Goal: Task Accomplishment & Management: Use online tool/utility

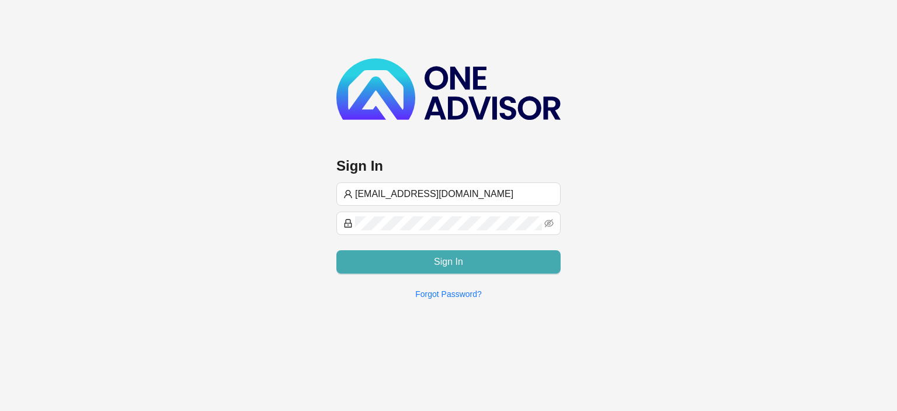
type input "[EMAIL_ADDRESS][DOMAIN_NAME]"
click at [418, 263] on button "Sign In" at bounding box center [448, 261] width 224 height 23
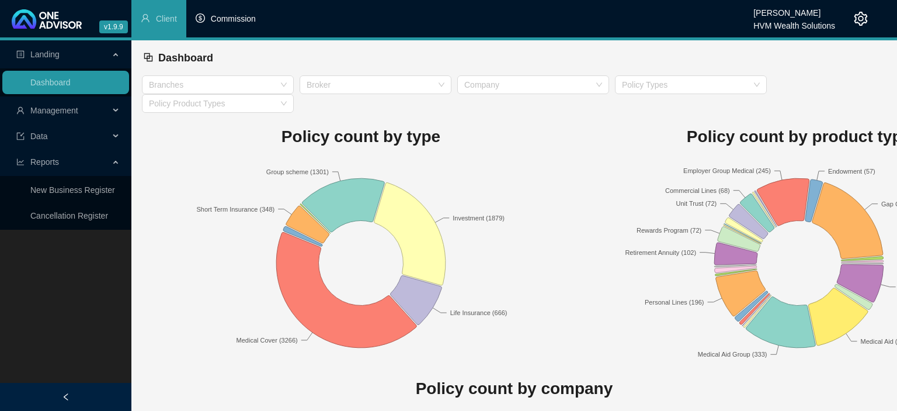
click at [244, 23] on span "Commission" at bounding box center [233, 18] width 45 height 9
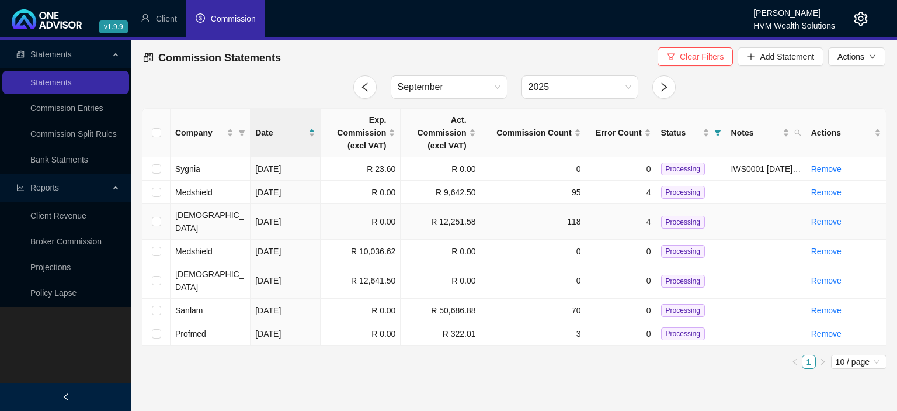
click at [356, 217] on td "R 0.00" at bounding box center [361, 222] width 80 height 36
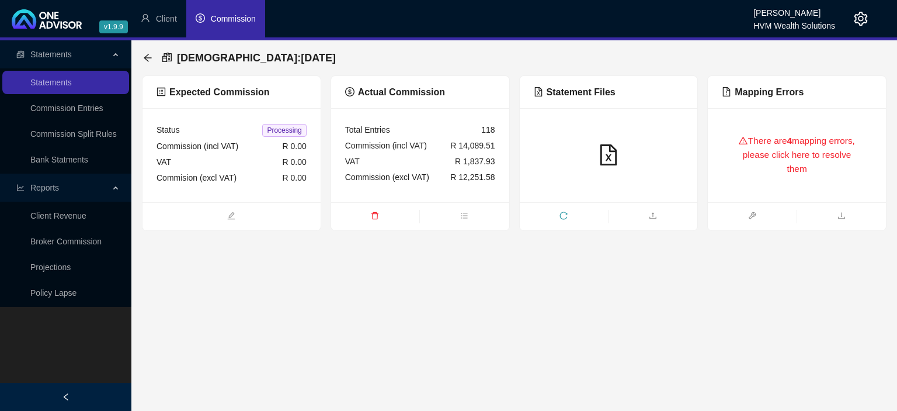
click at [763, 188] on div "There are 4 mapping errors, please click here to resolve them" at bounding box center [797, 155] width 178 height 94
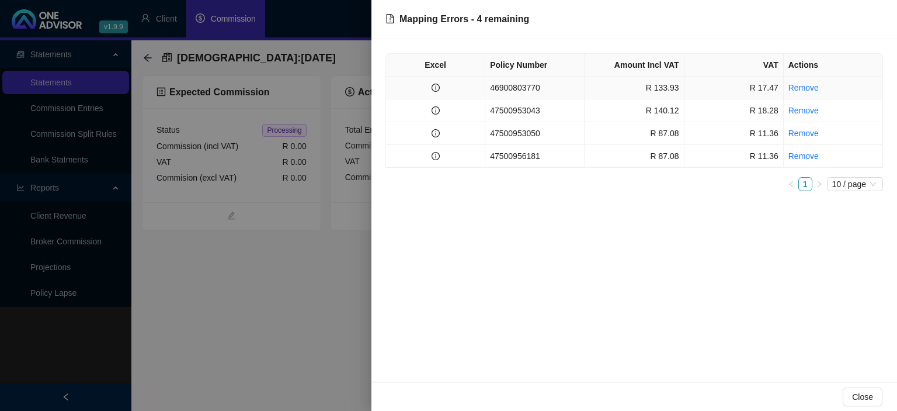
click at [506, 90] on td "46900803770" at bounding box center [534, 88] width 99 height 23
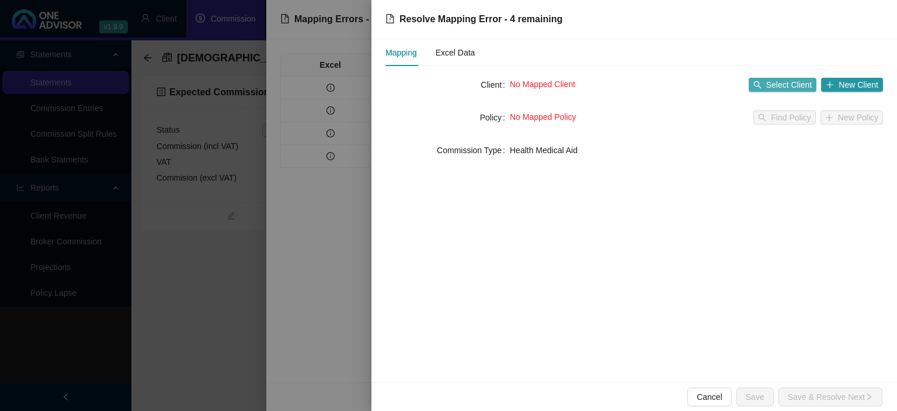
click at [762, 81] on span "button" at bounding box center [757, 85] width 8 height 8
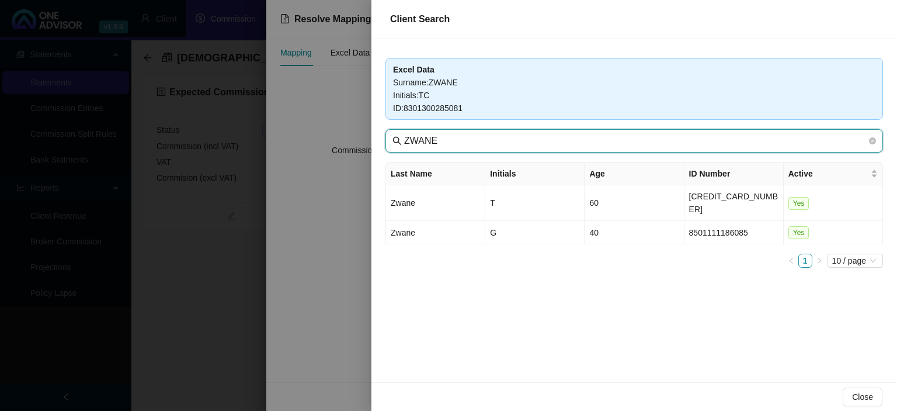
drag, startPoint x: 467, startPoint y: 139, endPoint x: 264, endPoint y: 132, distance: 202.8
click at [404, 134] on input "ZWANE" at bounding box center [635, 141] width 463 height 14
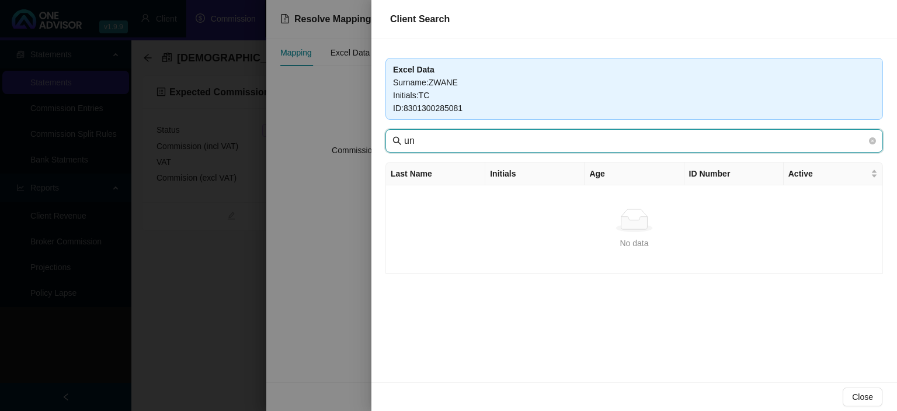
type input "u"
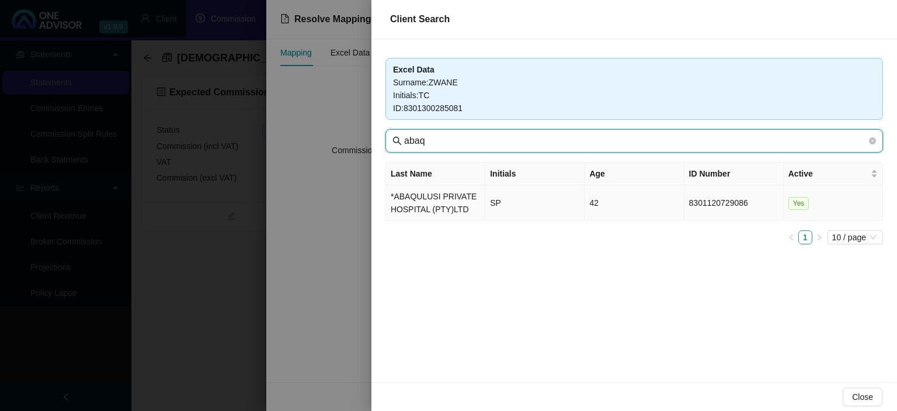
type input "abaq"
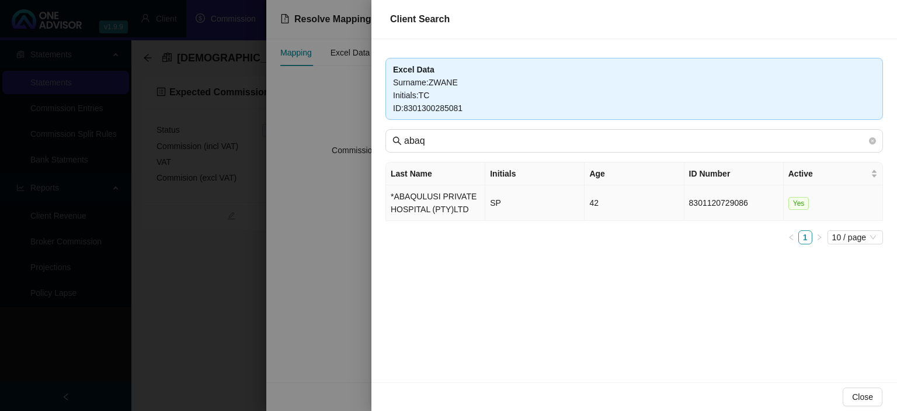
click at [422, 211] on td "*ABAQULUSI PRIVATE HOSPITAL (PTY)LTD" at bounding box center [435, 203] width 99 height 36
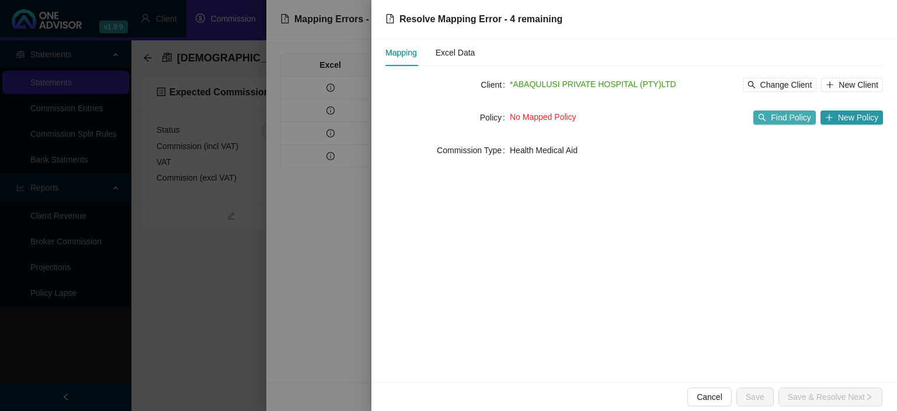
click at [772, 116] on button "Find Policy" at bounding box center [784, 117] width 62 height 14
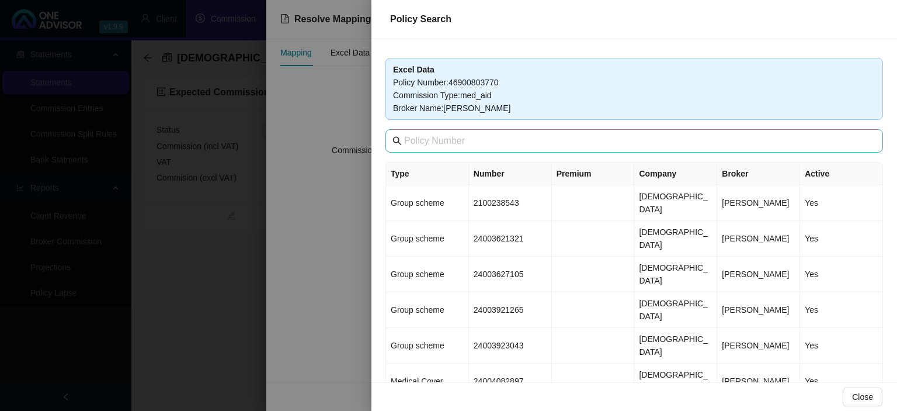
click at [473, 148] on span at bounding box center [634, 140] width 498 height 23
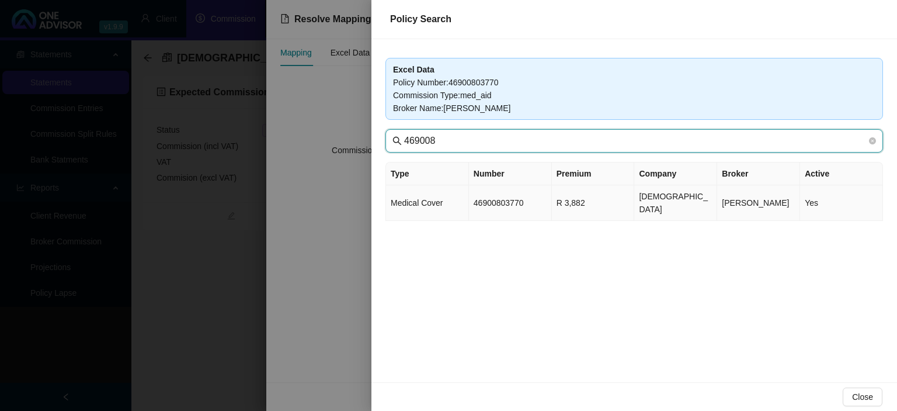
type input "469008"
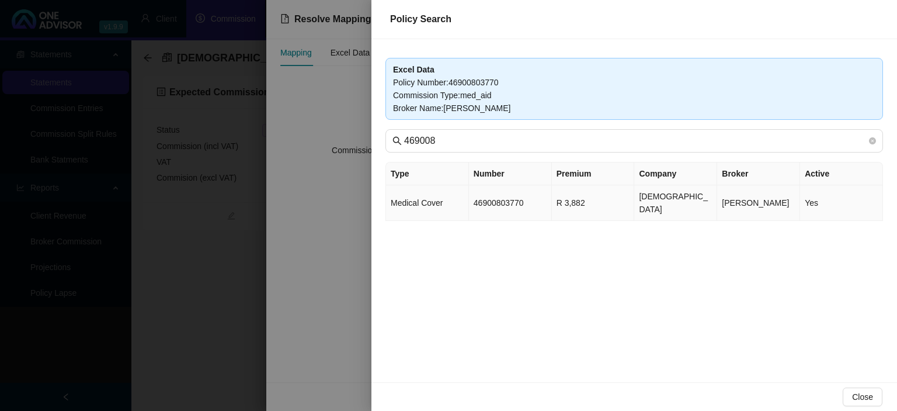
click at [522, 202] on td "46900803770" at bounding box center [510, 203] width 83 height 36
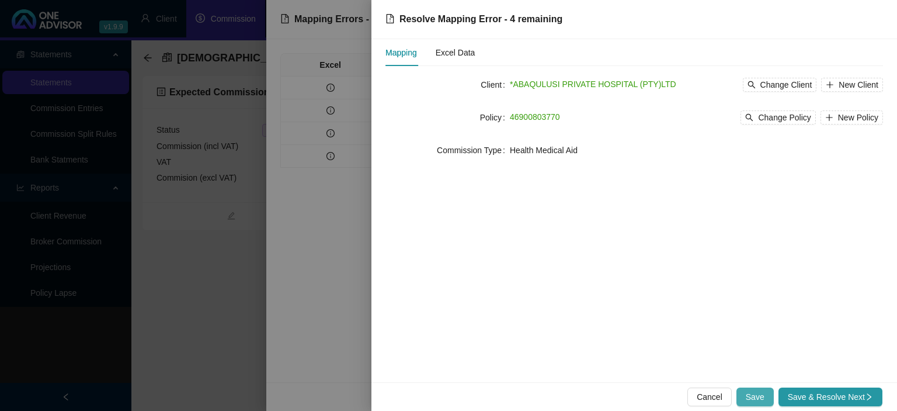
click at [764, 398] on span "Save" at bounding box center [755, 396] width 19 height 13
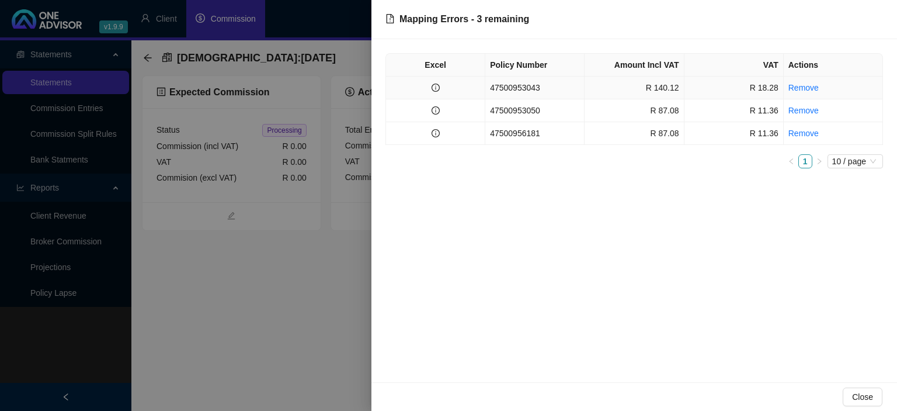
click at [594, 91] on td "R 140.12" at bounding box center [634, 88] width 99 height 23
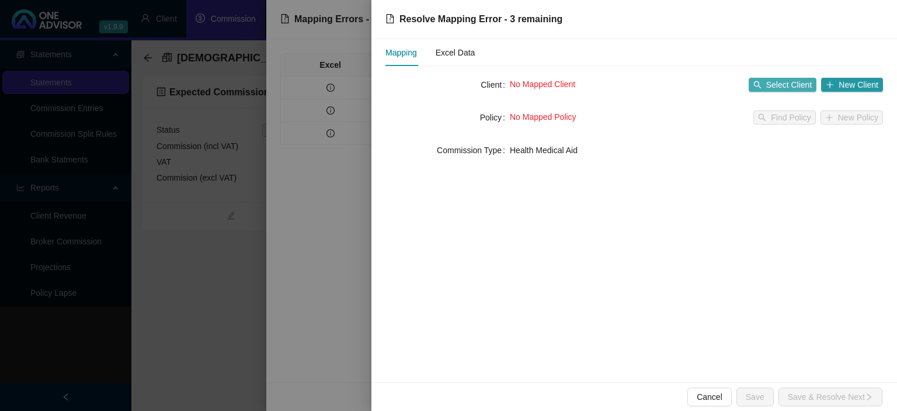
click at [758, 85] on icon "search" at bounding box center [757, 85] width 8 height 8
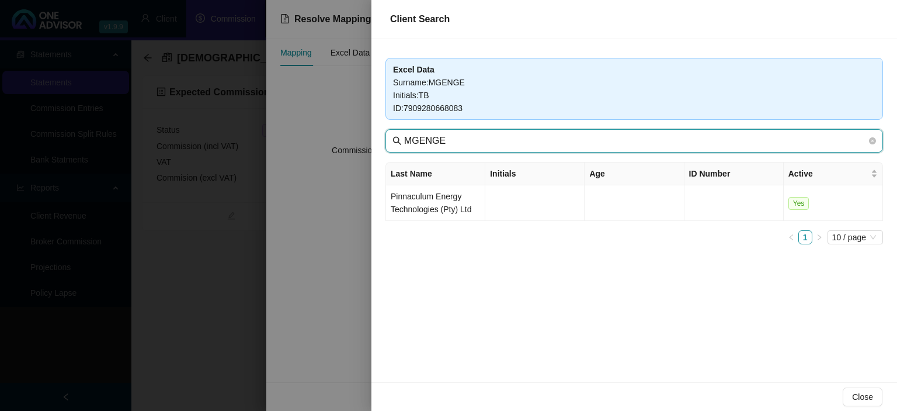
drag, startPoint x: 485, startPoint y: 140, endPoint x: 312, endPoint y: 135, distance: 173.0
click at [404, 135] on input "MGENGE" at bounding box center [635, 141] width 463 height 14
type input "abaqu"
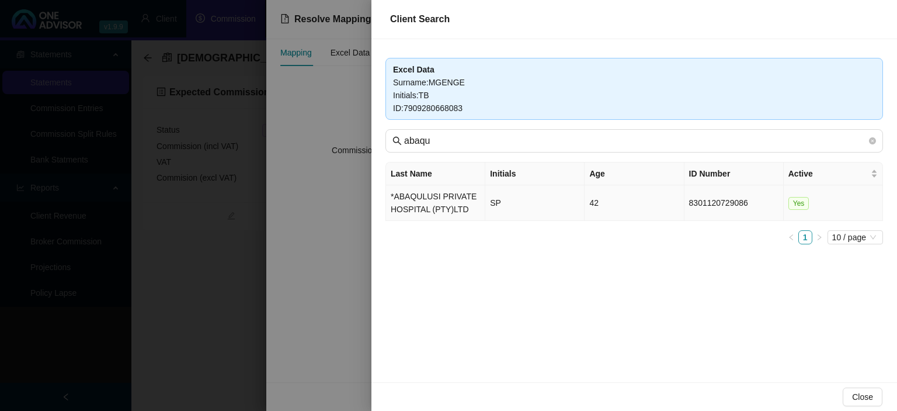
click at [415, 207] on td "*ABAQULUSI PRIVATE HOSPITAL (PTY)LTD" at bounding box center [435, 203] width 99 height 36
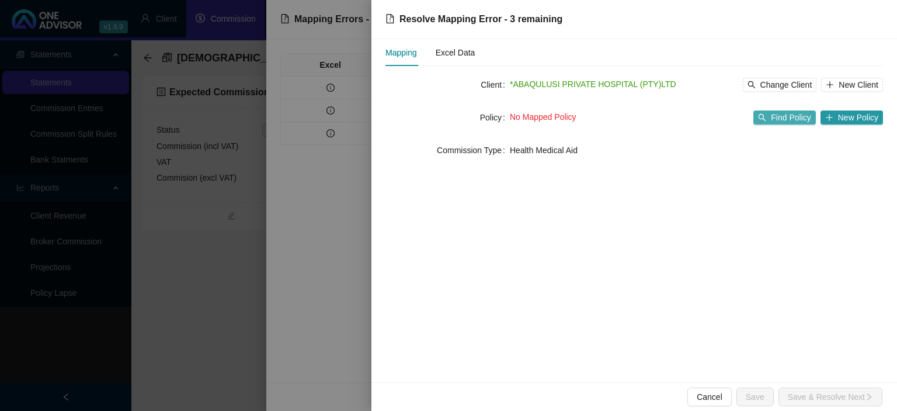
click at [787, 117] on span "Find Policy" at bounding box center [791, 117] width 40 height 13
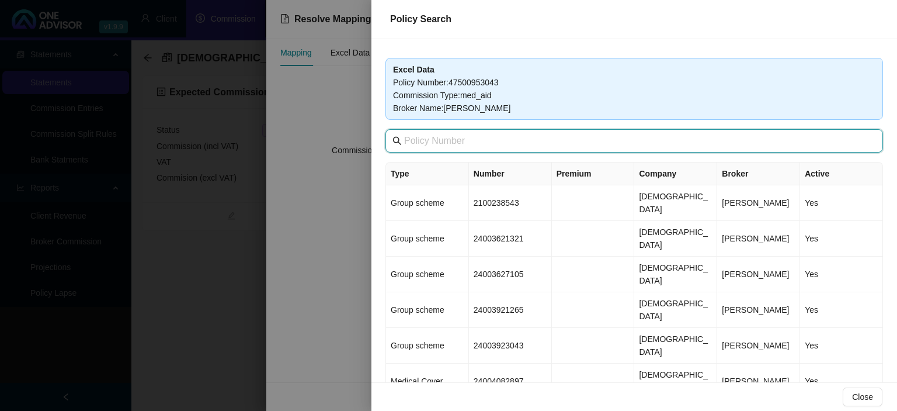
click at [475, 144] on input "text" at bounding box center [635, 141] width 463 height 14
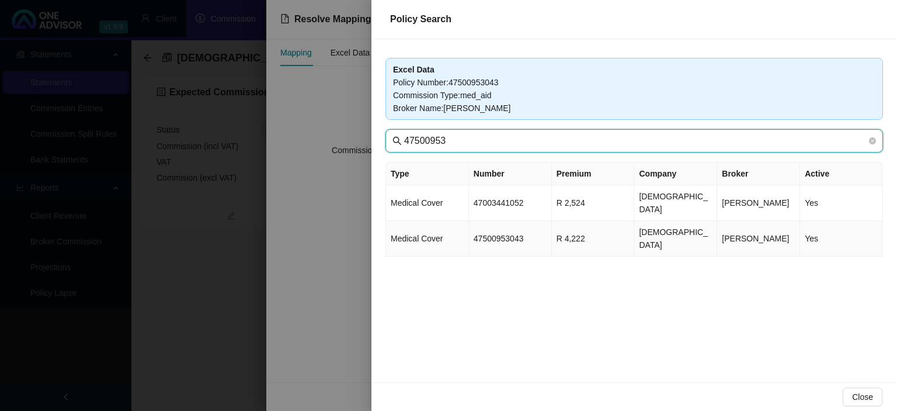
type input "47500953"
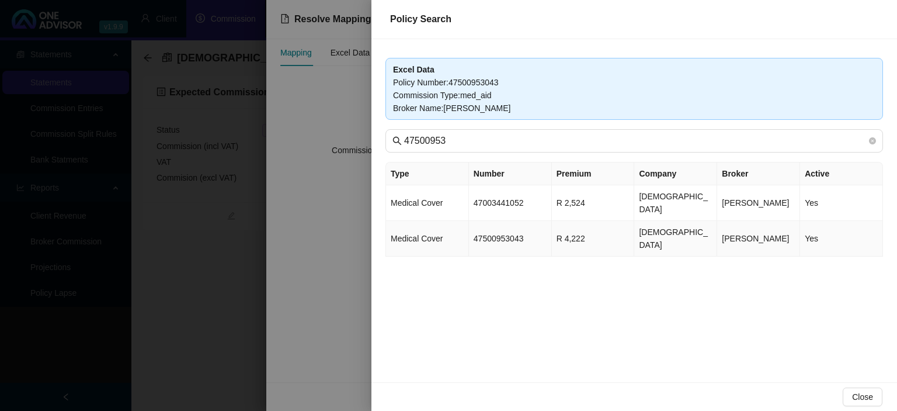
click at [500, 221] on td "47500953043" at bounding box center [510, 239] width 83 height 36
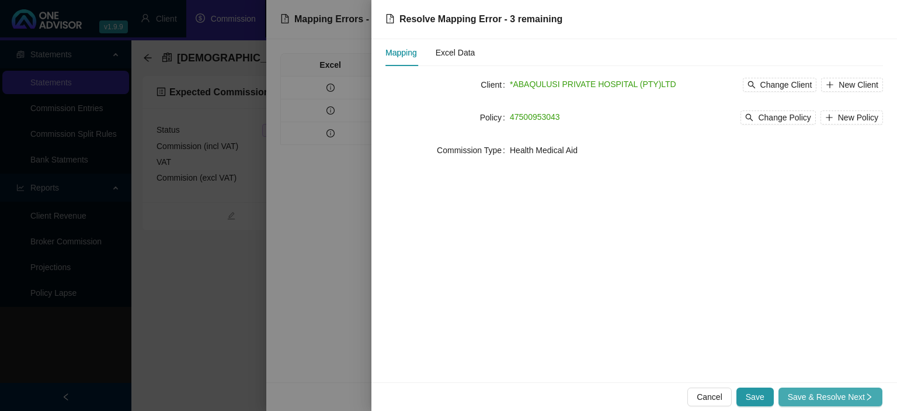
click at [828, 391] on span "Save & Resolve Next" at bounding box center [830, 396] width 85 height 13
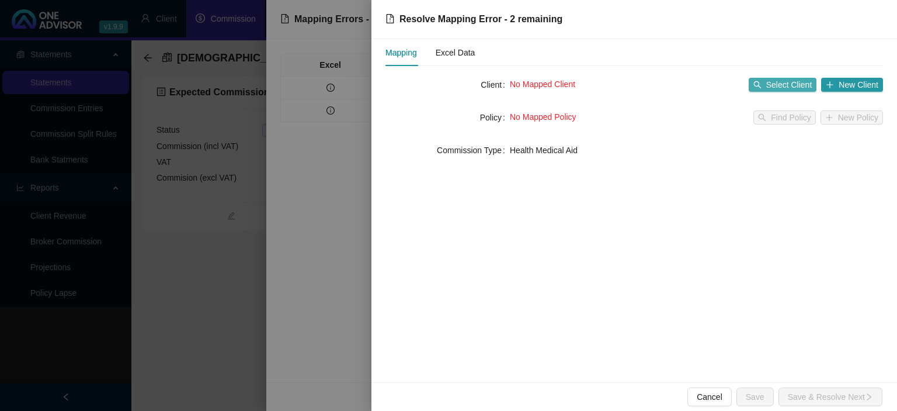
click at [783, 89] on span "Select Client" at bounding box center [789, 84] width 46 height 13
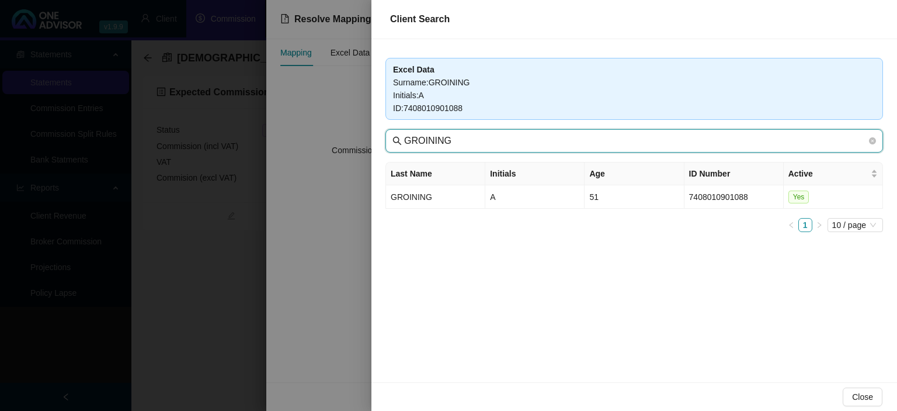
drag, startPoint x: 458, startPoint y: 134, endPoint x: 313, endPoint y: 135, distance: 144.9
click at [404, 135] on input "GROINING" at bounding box center [635, 141] width 463 height 14
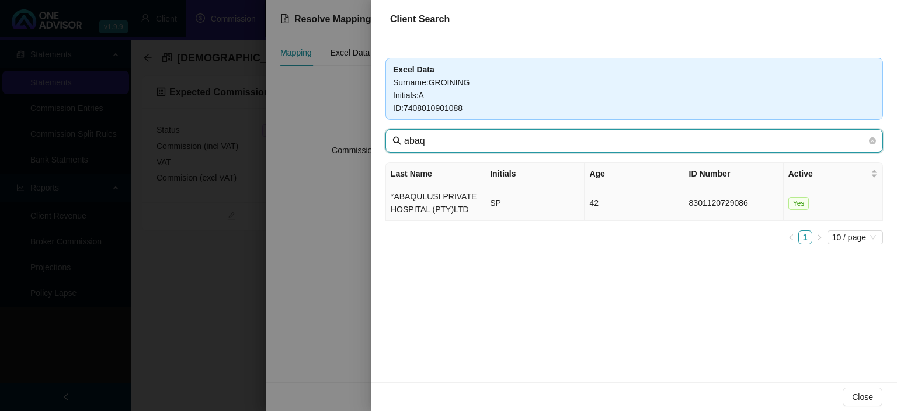
type input "abaq"
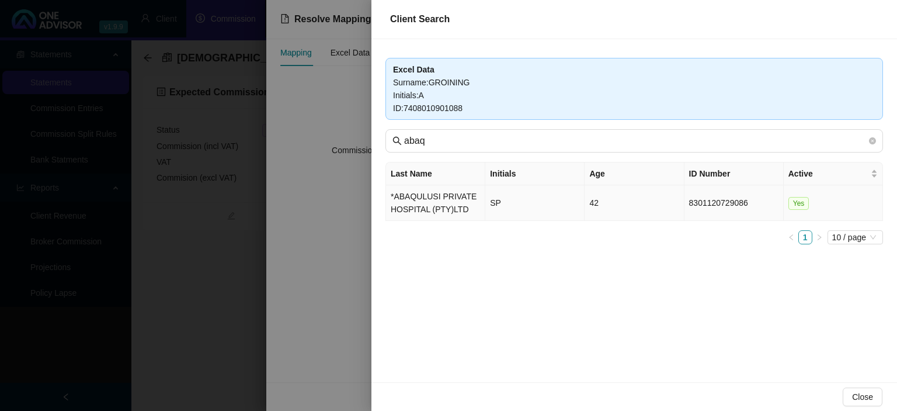
click at [434, 209] on td "*ABAQULUSI PRIVATE HOSPITAL (PTY)LTD" at bounding box center [435, 203] width 99 height 36
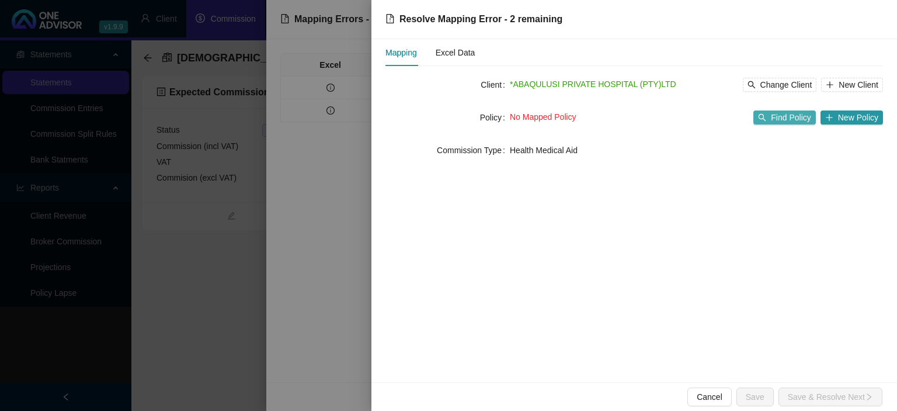
click at [790, 117] on span "Find Policy" at bounding box center [791, 117] width 40 height 13
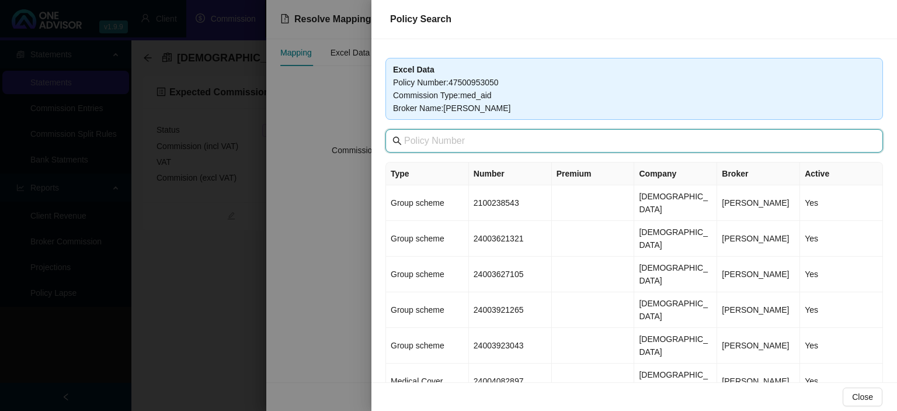
click at [464, 144] on input "text" at bounding box center [635, 141] width 463 height 14
drag, startPoint x: 437, startPoint y: 136, endPoint x: 309, endPoint y: 132, distance: 128.5
click at [404, 134] on input "47500" at bounding box center [635, 141] width 463 height 14
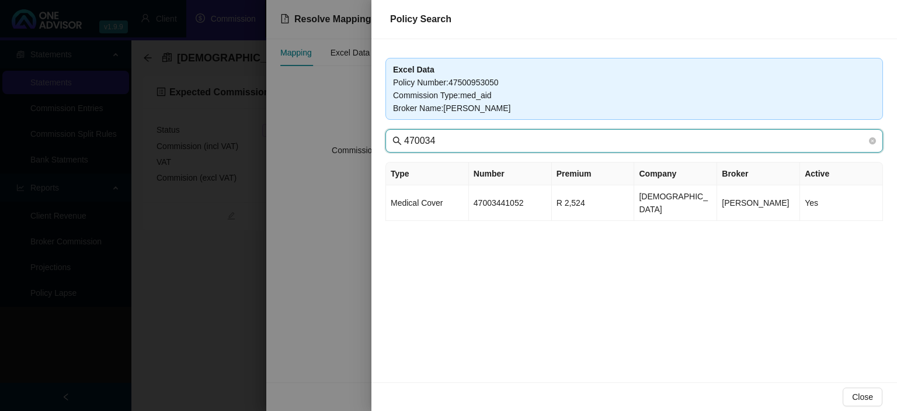
type input "470034"
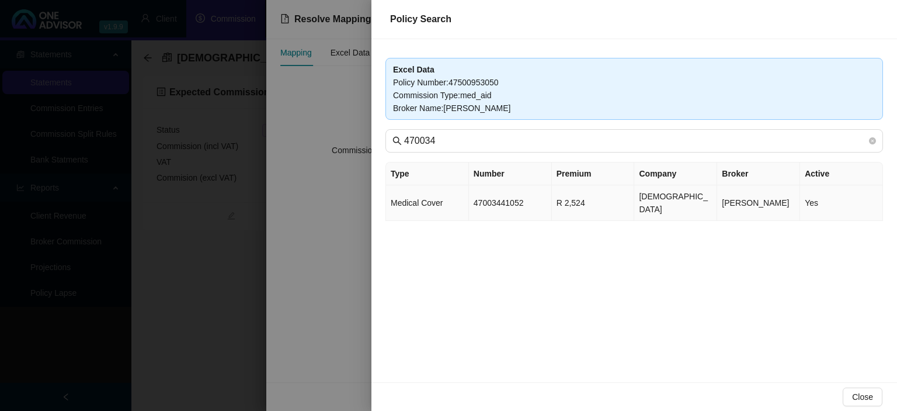
click at [510, 189] on td "47003441052" at bounding box center [510, 203] width 83 height 36
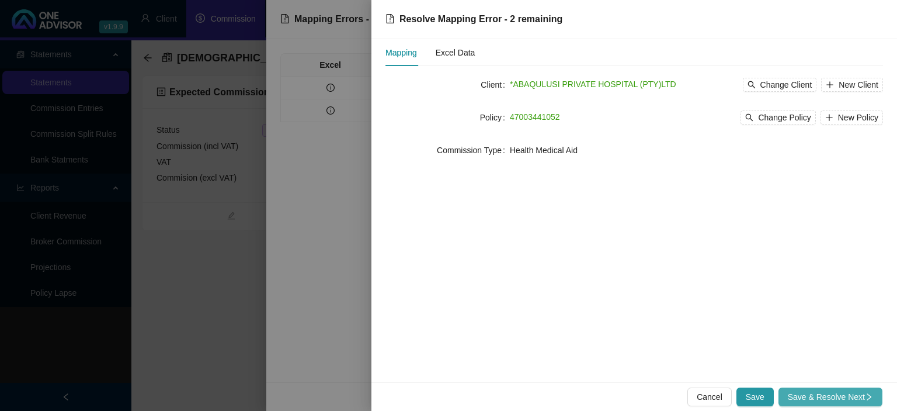
click at [811, 396] on span "Save & Resolve Next" at bounding box center [830, 396] width 85 height 13
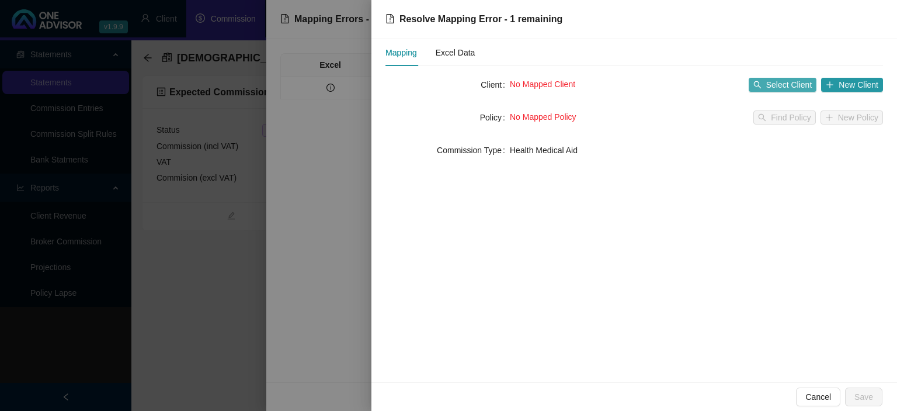
click at [782, 83] on span "Select Client" at bounding box center [789, 84] width 46 height 13
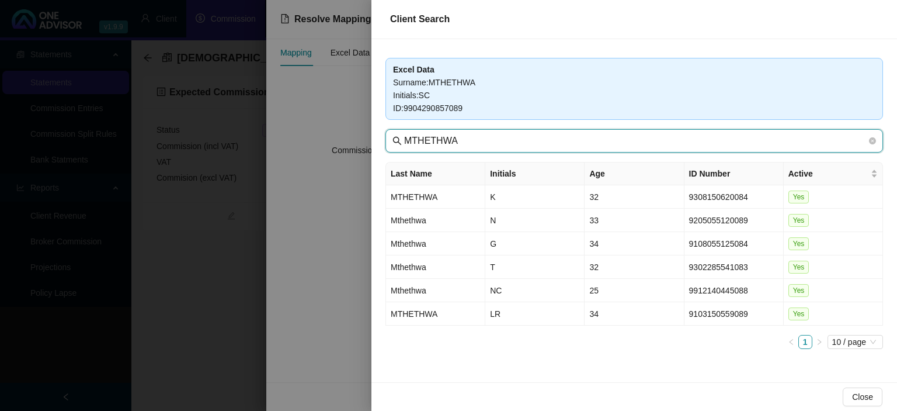
drag, startPoint x: 489, startPoint y: 147, endPoint x: 246, endPoint y: 141, distance: 242.5
click at [404, 141] on input "MTHETHWA" at bounding box center [635, 141] width 463 height 14
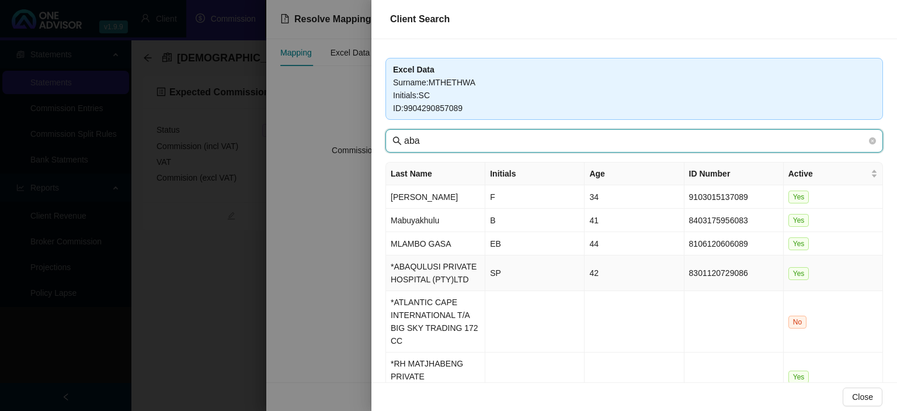
type input "aba"
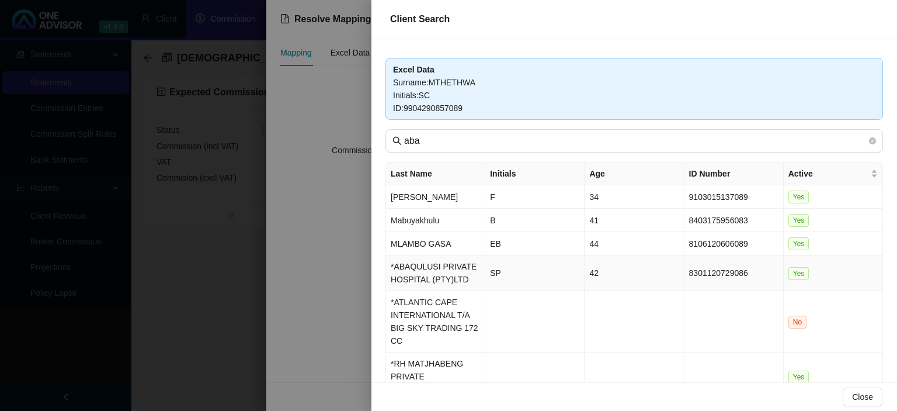
click at [447, 268] on td "*ABAQULUSI PRIVATE HOSPITAL (PTY)LTD" at bounding box center [435, 273] width 99 height 36
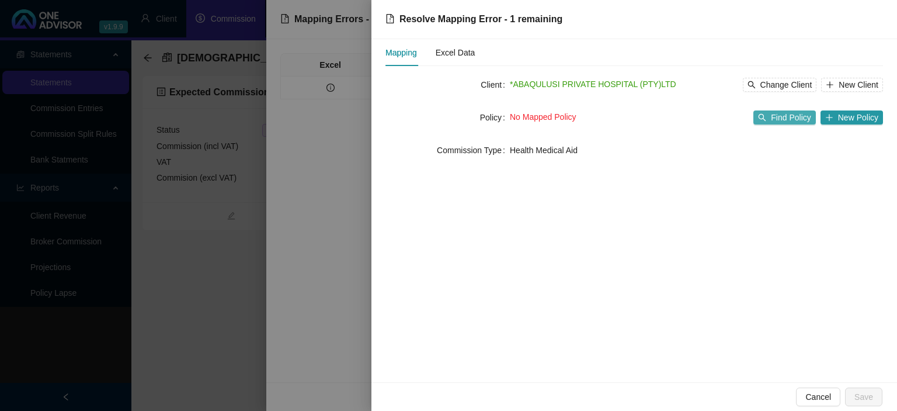
click at [784, 114] on span "Find Policy" at bounding box center [791, 117] width 40 height 13
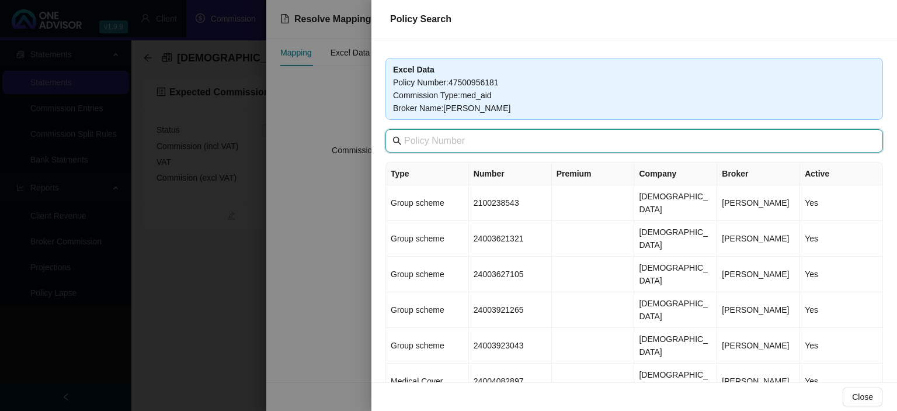
click at [488, 144] on input "text" at bounding box center [635, 141] width 463 height 14
type input "47500"
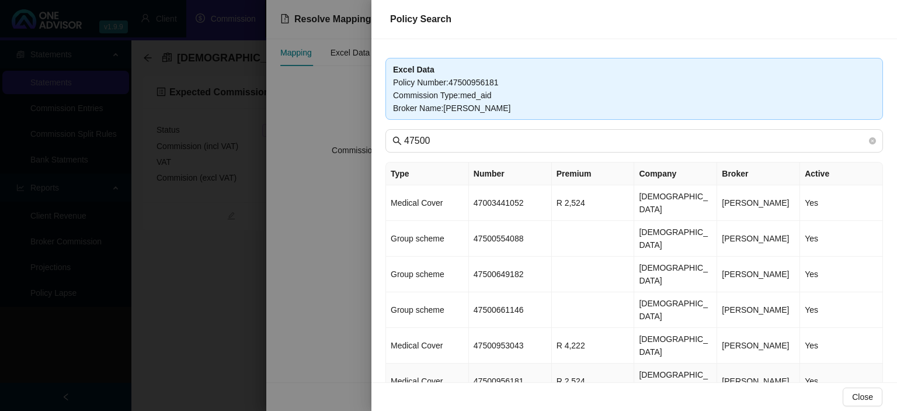
click at [512, 363] on td "47500956181" at bounding box center [510, 381] width 83 height 36
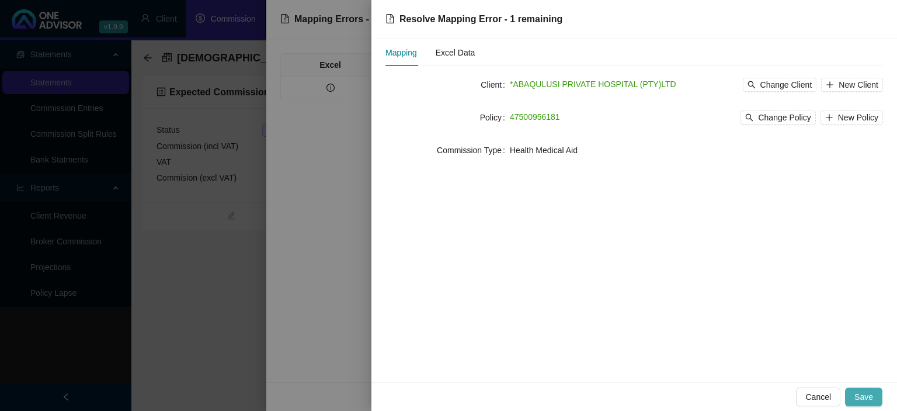
click at [864, 395] on span "Save" at bounding box center [864, 396] width 19 height 13
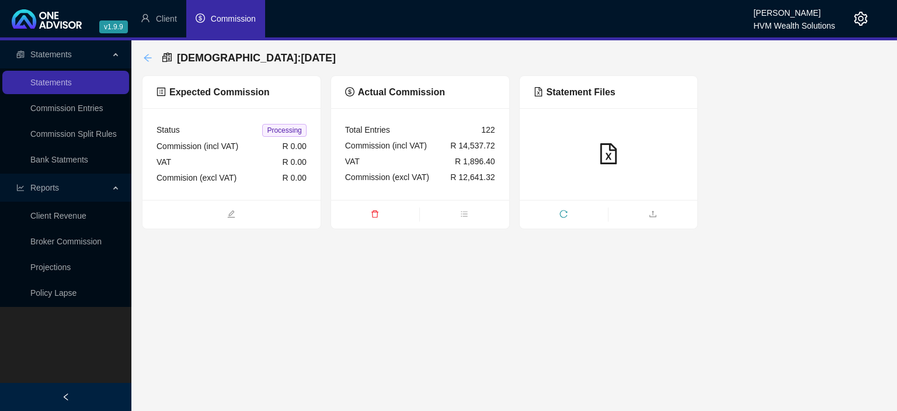
click at [144, 59] on icon "arrow-left" at bounding box center [147, 57] width 9 height 9
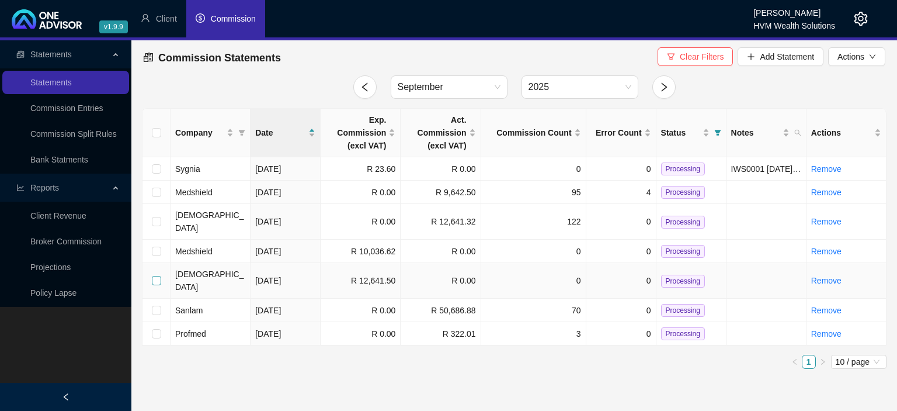
click at [153, 276] on input "checkbox" at bounding box center [156, 280] width 9 height 9
checkbox input "true"
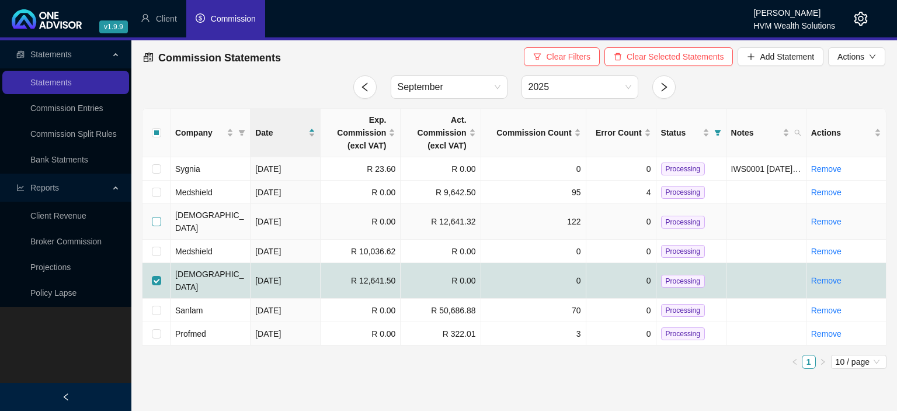
click at [154, 218] on input "checkbox" at bounding box center [156, 221] width 9 height 9
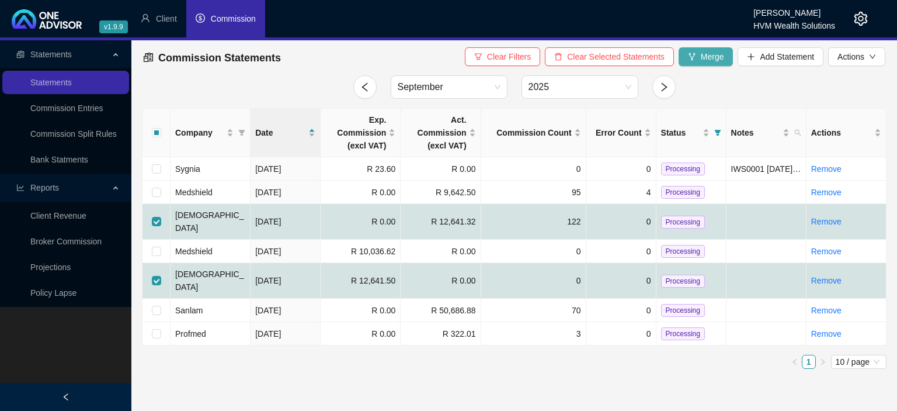
click at [688, 51] on button "Merge" at bounding box center [706, 56] width 55 height 19
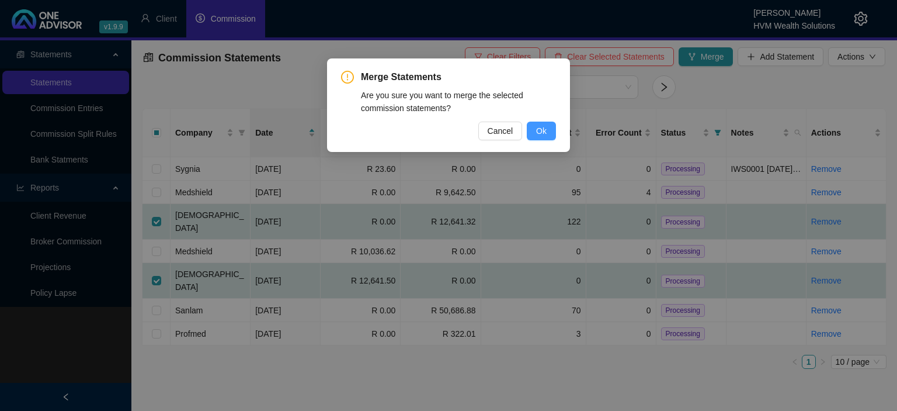
click at [537, 128] on span "Ok" at bounding box center [541, 130] width 11 height 13
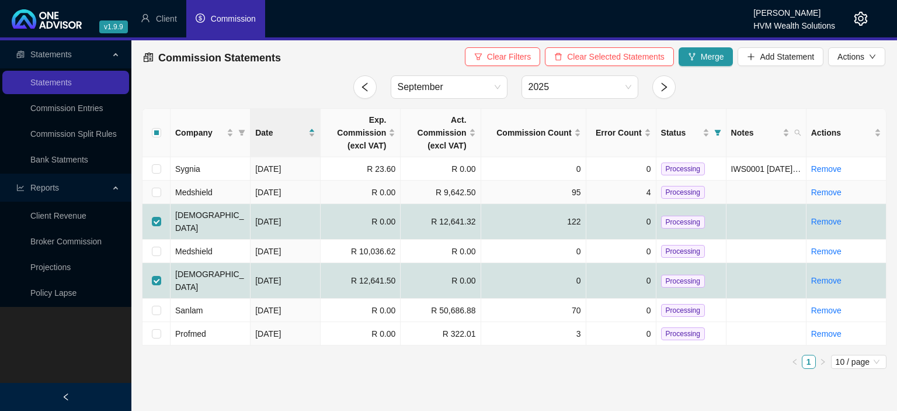
checkbox input "false"
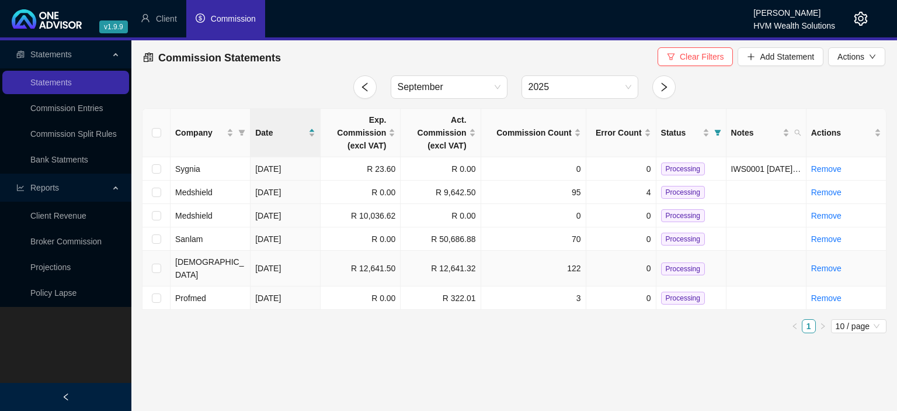
click at [679, 263] on span "Processing" at bounding box center [683, 268] width 44 height 13
